Goal: Information Seeking & Learning: Check status

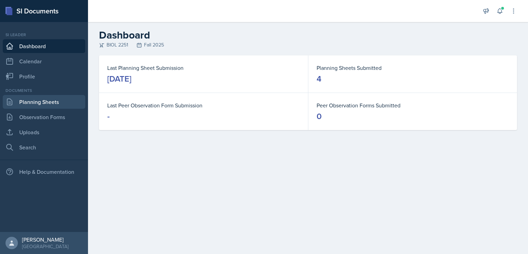
click at [41, 103] on link "Planning Sheets" at bounding box center [44, 102] width 82 height 14
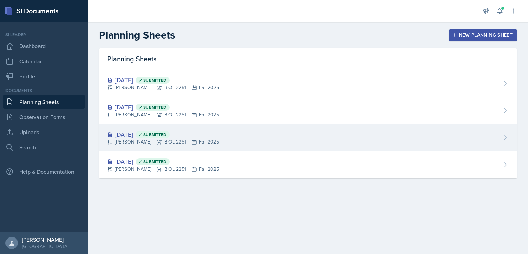
click at [138, 141] on div "[PERSON_NAME] BIOL 2251 Fall 2025" at bounding box center [163, 141] width 112 height 7
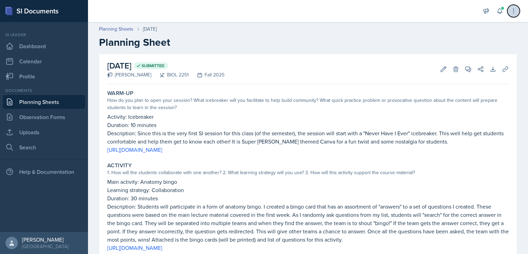
click at [513, 16] on button at bounding box center [513, 11] width 12 height 12
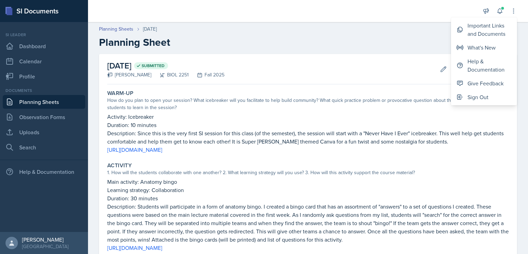
click at [58, 103] on link "Planning Sheets" at bounding box center [44, 102] width 82 height 14
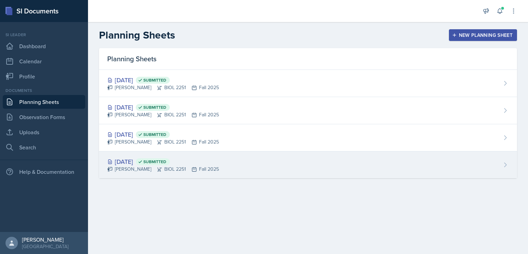
click at [239, 163] on div "[DATE] Submitted [PERSON_NAME] BIOL 2251 Fall 2025" at bounding box center [308, 164] width 418 height 27
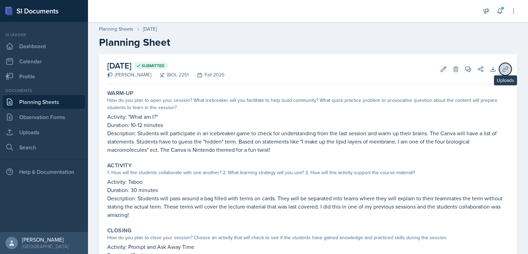
click at [502, 67] on icon at bounding box center [505, 69] width 7 height 7
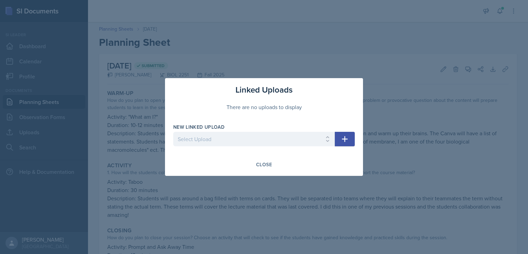
click at [414, 113] on div at bounding box center [264, 127] width 528 height 254
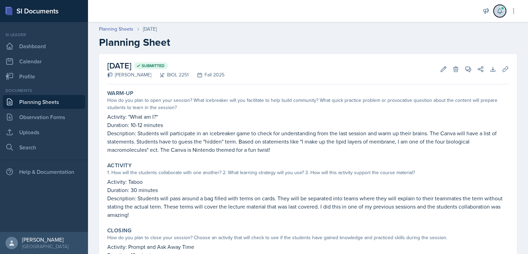
click at [499, 9] on icon at bounding box center [499, 11] width 4 height 5
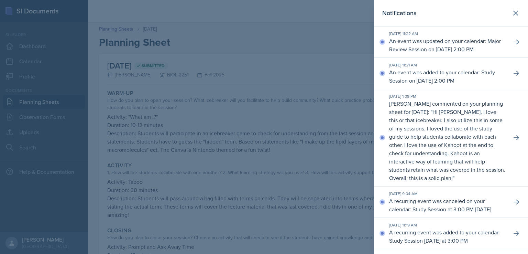
click at [401, 132] on p "Hi [PERSON_NAME], I love this or that icebreaker. I also utilize this in some o…" at bounding box center [447, 145] width 116 height 74
click at [332, 79] on div at bounding box center [264, 127] width 528 height 254
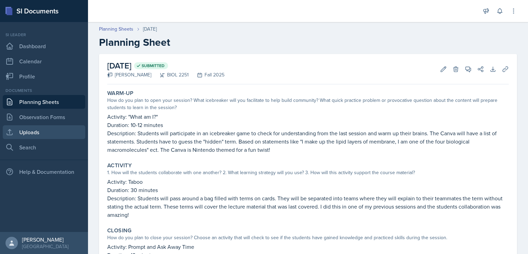
click at [10, 130] on icon at bounding box center [9, 131] width 5 height 5
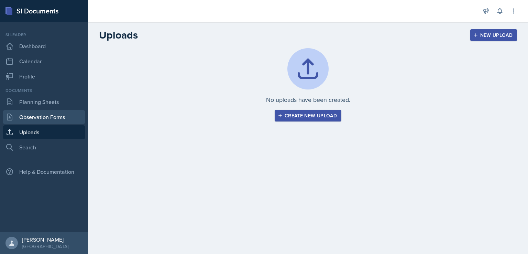
click at [21, 118] on link "Observation Forms" at bounding box center [44, 117] width 82 height 14
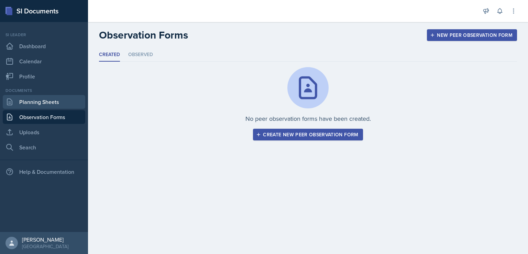
click at [24, 98] on link "Planning Sheets" at bounding box center [44, 102] width 82 height 14
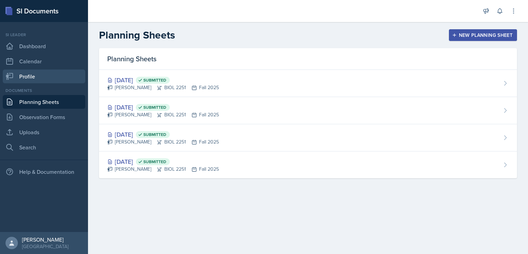
click at [26, 80] on link "Profile" at bounding box center [44, 76] width 82 height 14
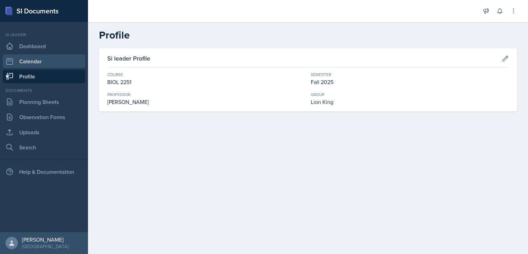
click at [28, 60] on link "Calendar" at bounding box center [44, 61] width 82 height 14
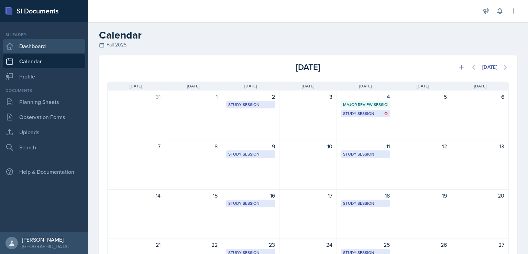
click at [60, 41] on link "Dashboard" at bounding box center [44, 46] width 82 height 14
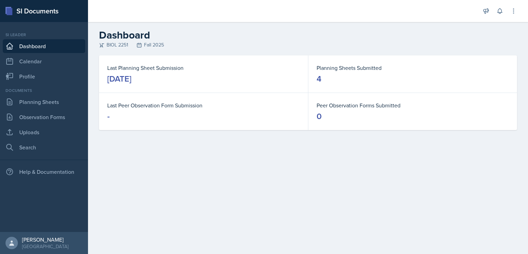
click at [335, 67] on dt "Planning Sheets Submitted" at bounding box center [412, 68] width 192 height 8
click at [29, 99] on link "Planning Sheets" at bounding box center [44, 102] width 82 height 14
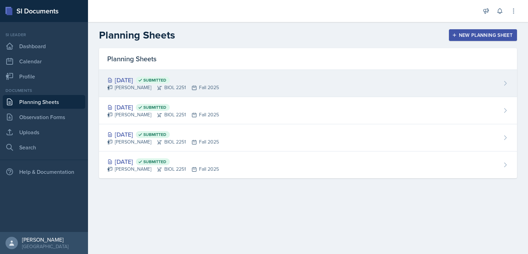
click at [166, 78] on span "Submitted" at bounding box center [154, 79] width 23 height 5
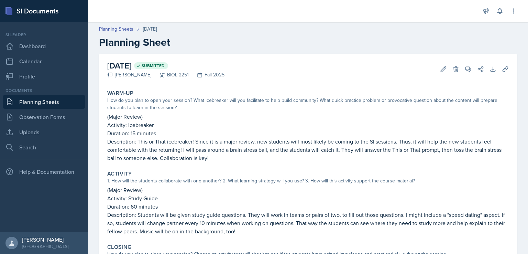
click at [156, 28] on div "[DATE]" at bounding box center [150, 28] width 14 height 7
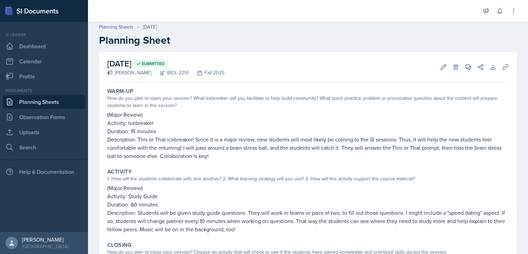
click at [140, 63] on icon at bounding box center [138, 64] width 3 height 2
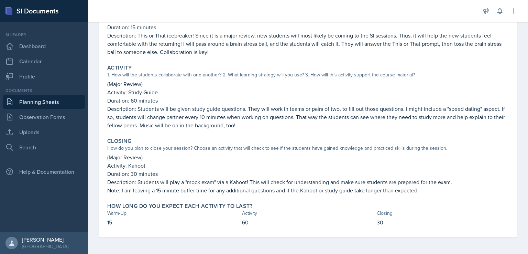
scroll to position [0, 0]
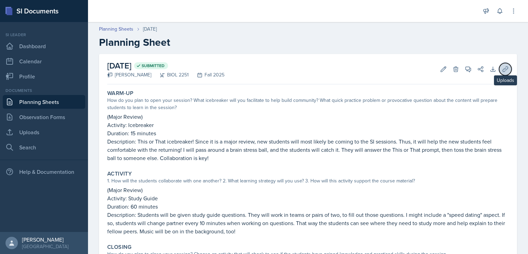
click at [502, 70] on icon at bounding box center [505, 69] width 7 height 7
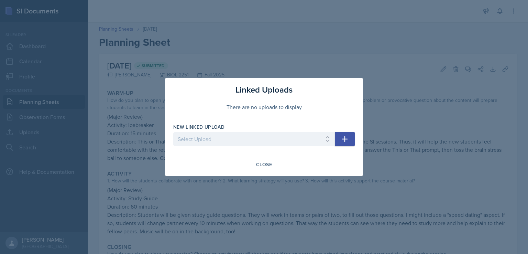
click at [404, 49] on div at bounding box center [264, 127] width 528 height 254
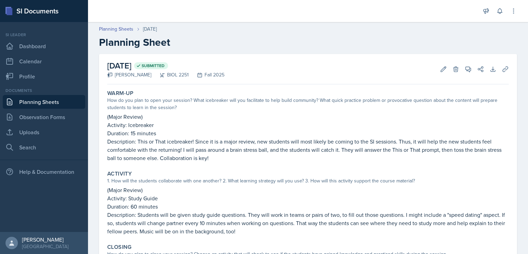
click at [24, 102] on link "Planning Sheets" at bounding box center [44, 102] width 82 height 14
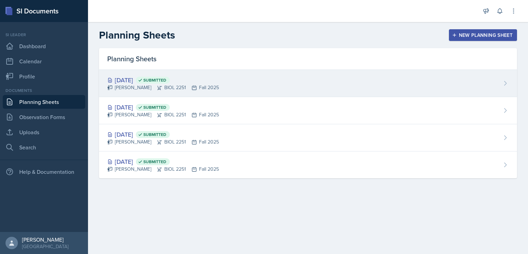
click at [353, 90] on div "[DATE] Submitted [PERSON_NAME] BIOL 2251 Fall 2025" at bounding box center [308, 83] width 418 height 27
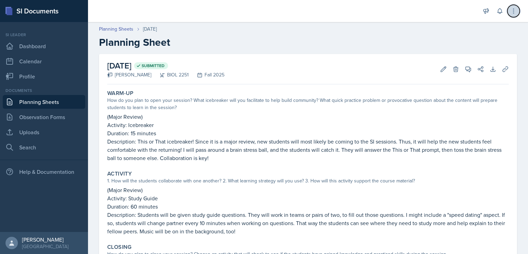
click at [518, 10] on button at bounding box center [513, 11] width 12 height 12
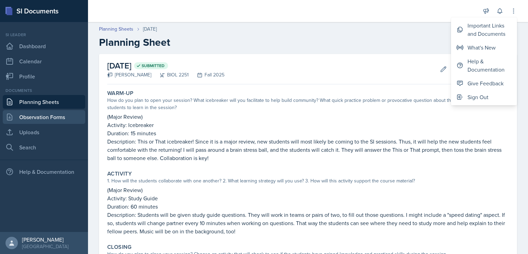
click at [18, 115] on link "Observation Forms" at bounding box center [44, 117] width 82 height 14
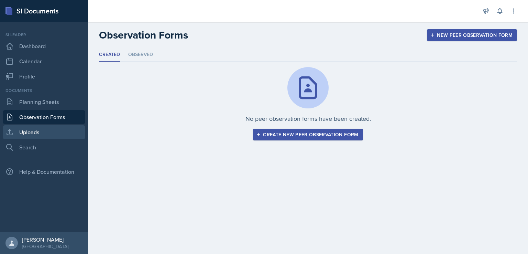
click at [22, 132] on link "Uploads" at bounding box center [44, 132] width 82 height 14
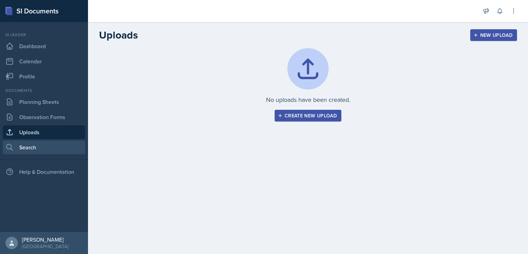
click at [23, 144] on link "Search" at bounding box center [44, 147] width 82 height 14
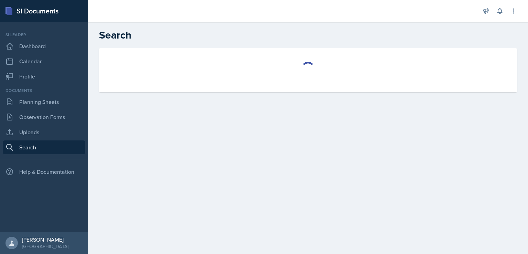
select select "all"
select select "1"
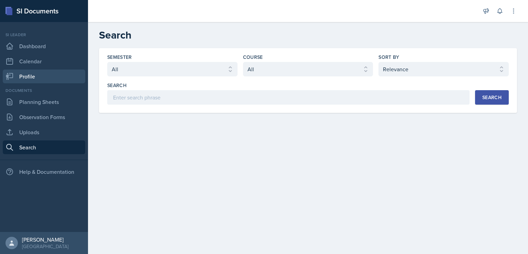
click at [49, 80] on link "Profile" at bounding box center [44, 76] width 82 height 14
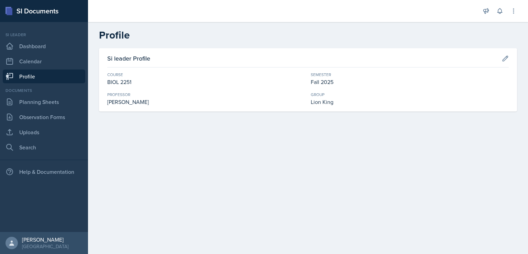
click at [331, 59] on div "Si leader Profile" at bounding box center [307, 61] width 401 height 14
click at [48, 63] on link "Calendar" at bounding box center [44, 61] width 82 height 14
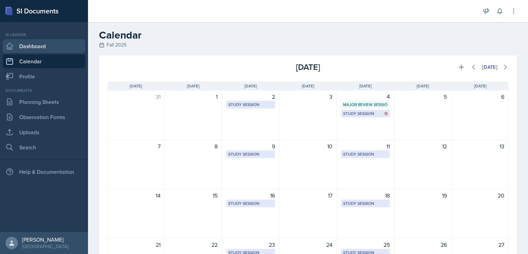
click at [48, 47] on link "Dashboard" at bounding box center [44, 46] width 82 height 14
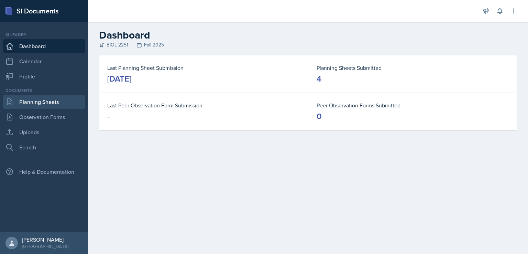
click at [56, 98] on link "Planning Sheets" at bounding box center [44, 102] width 82 height 14
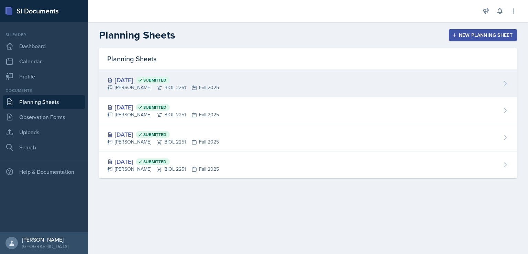
click at [500, 78] on div "[DATE] Submitted [PERSON_NAME] BIOL 2251 Fall 2025" at bounding box center [308, 83] width 418 height 27
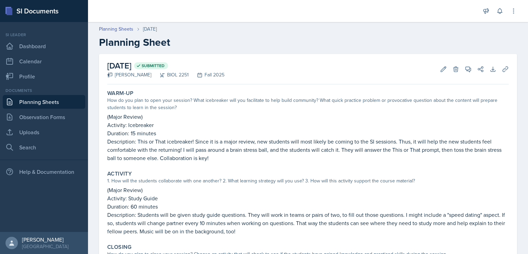
click at [373, 78] on div "[DATE] Submitted [PERSON_NAME] BIOL 2251 Fall 2025 Edit Delete View Comments Co…" at bounding box center [307, 69] width 401 height 30
click at [71, 101] on link "Planning Sheets" at bounding box center [44, 102] width 82 height 14
